Goal: Task Accomplishment & Management: Use online tool/utility

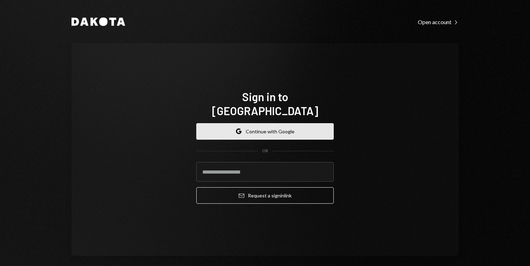
click at [293, 126] on button "Google Continue with Google" at bounding box center [264, 131] width 137 height 16
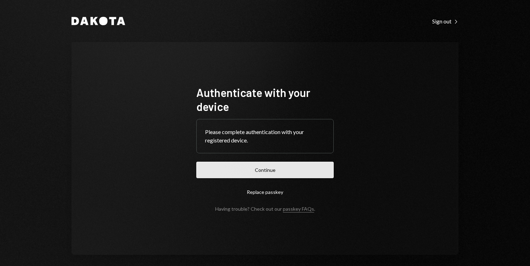
click at [273, 172] on button "Continue" at bounding box center [264, 170] width 137 height 16
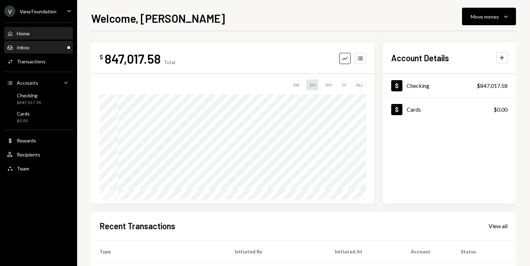
click at [25, 50] on div "Inbox" at bounding box center [23, 48] width 13 height 6
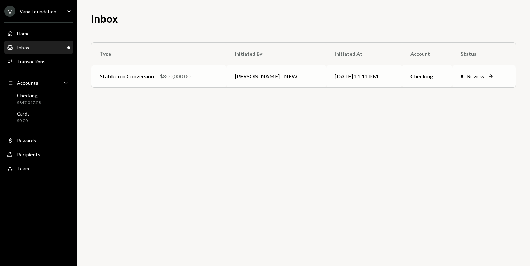
click at [202, 80] on div "Stablecoin Conversion $800,000.00" at bounding box center [159, 76] width 118 height 8
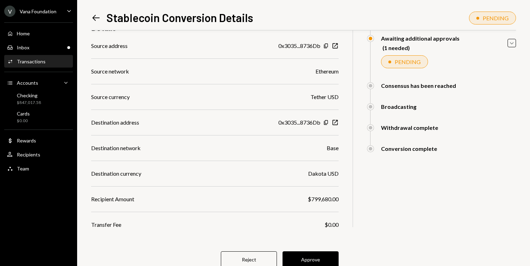
scroll to position [93, 0]
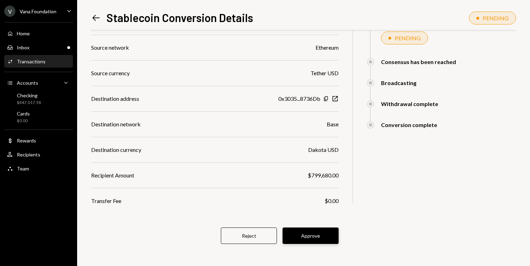
click at [304, 242] on button "Approve" at bounding box center [311, 236] width 56 height 16
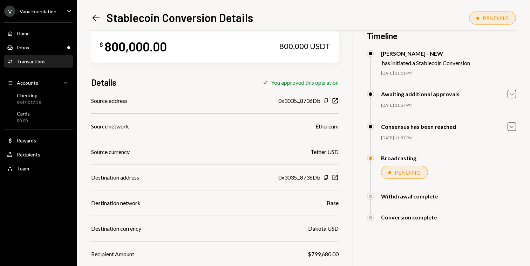
scroll to position [0, 0]
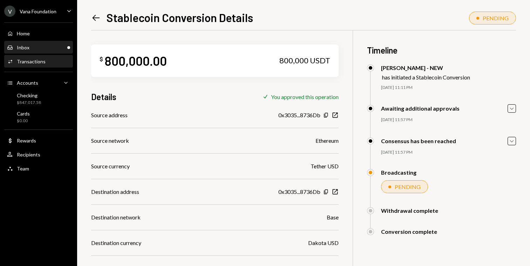
click at [38, 49] on div "Inbox Inbox" at bounding box center [38, 48] width 63 height 6
